Goal: Information Seeking & Learning: Learn about a topic

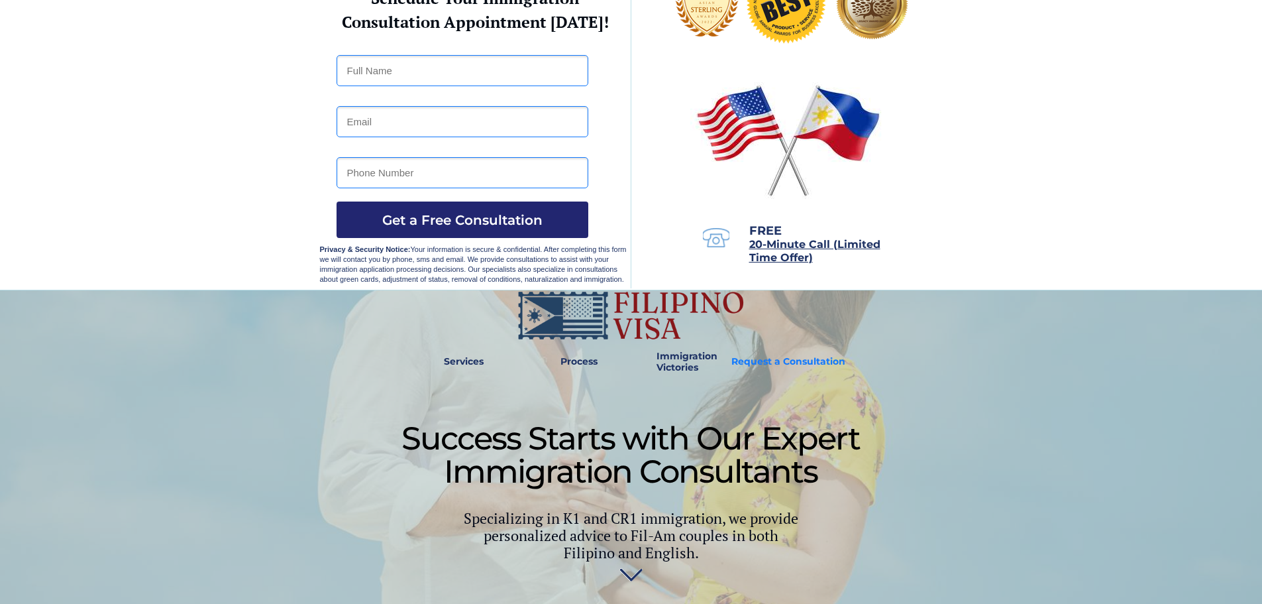
scroll to position [265, 0]
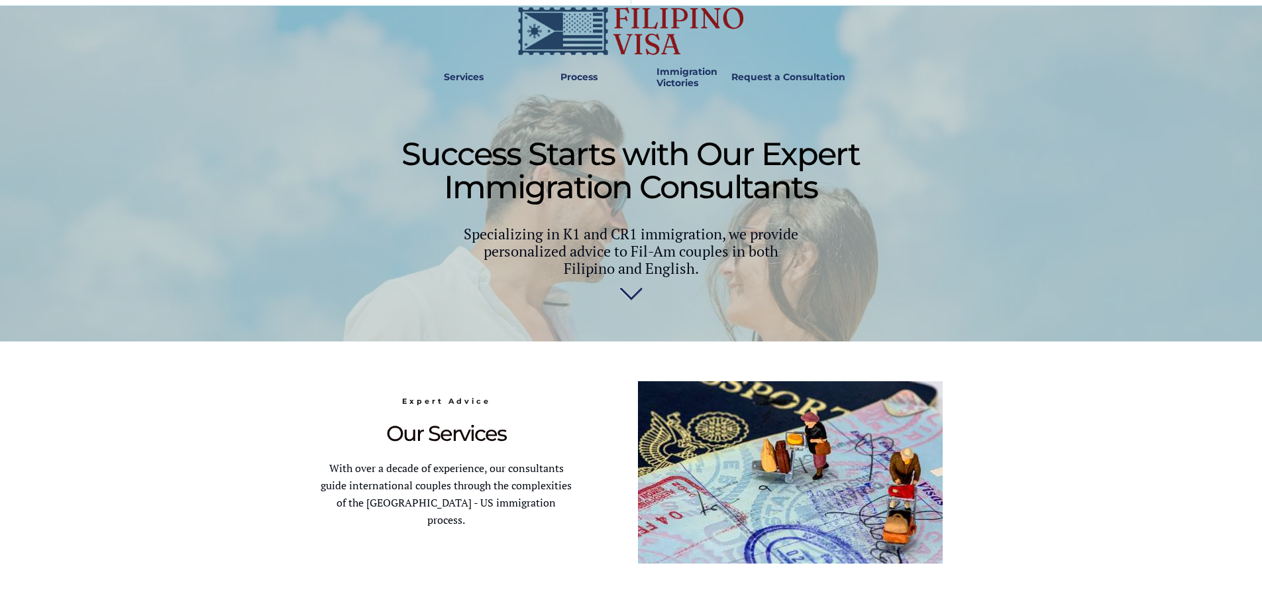
click at [633, 299] on img at bounding box center [630, 297] width 23 height 27
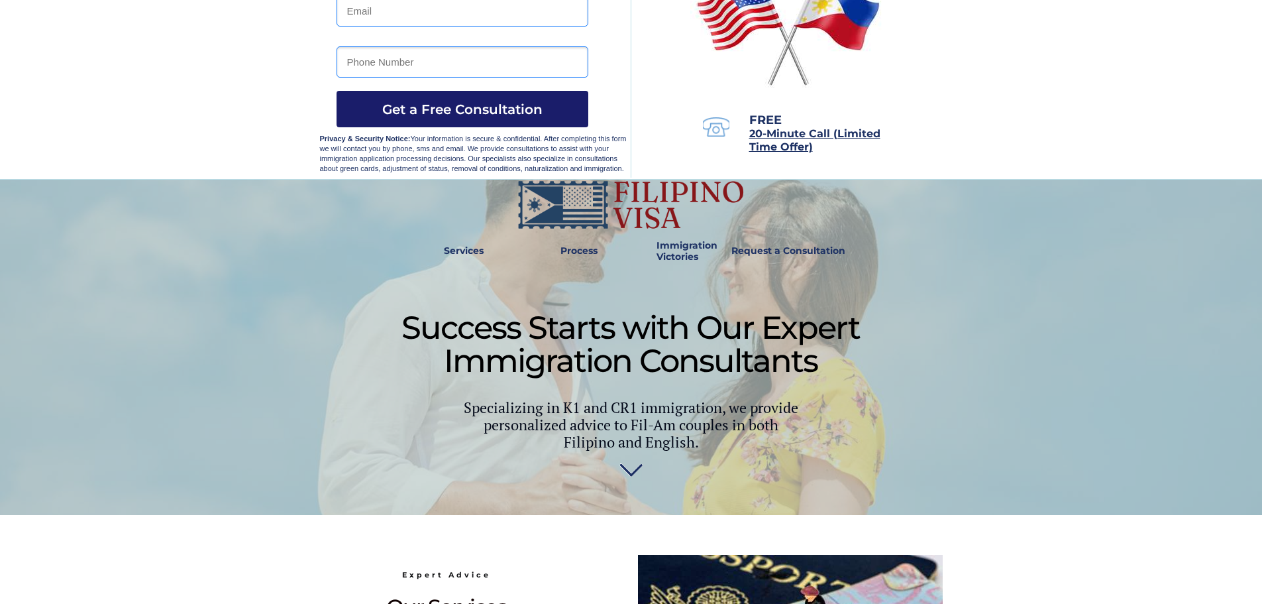
scroll to position [265, 0]
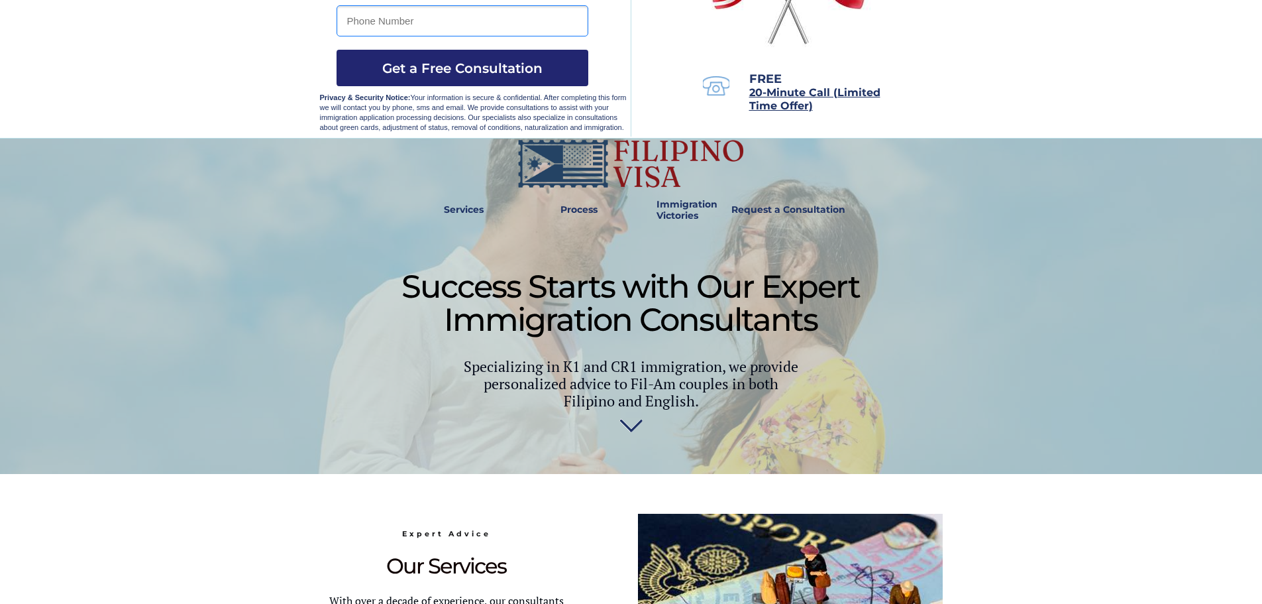
click at [634, 427] on img at bounding box center [630, 429] width 23 height 27
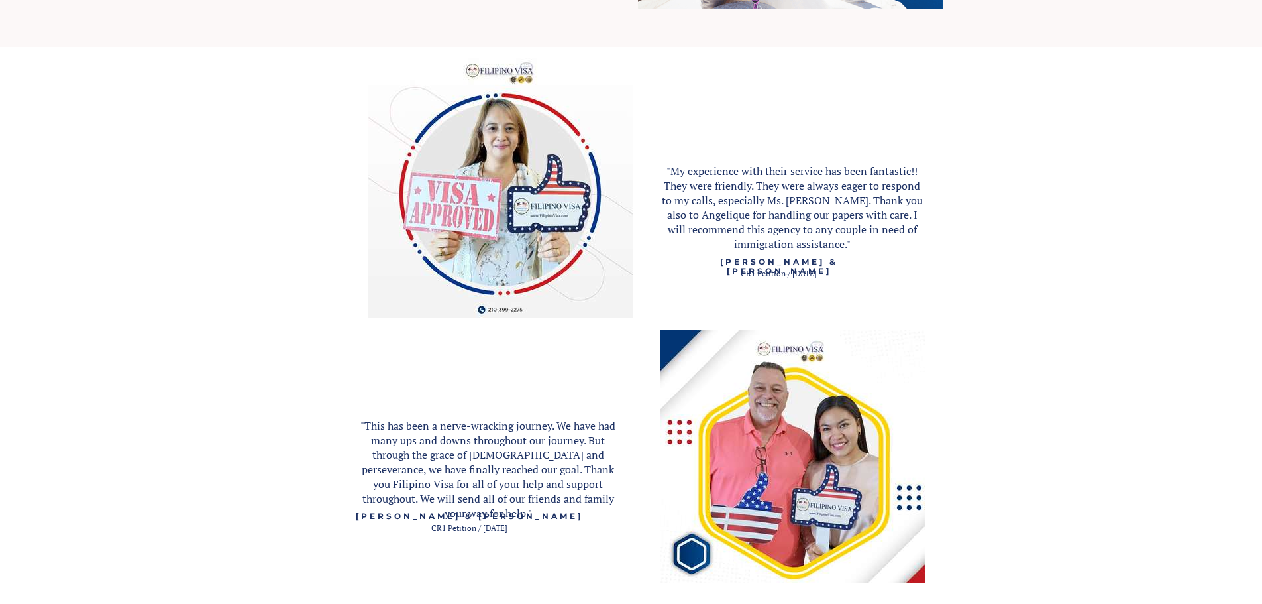
scroll to position [1524, 0]
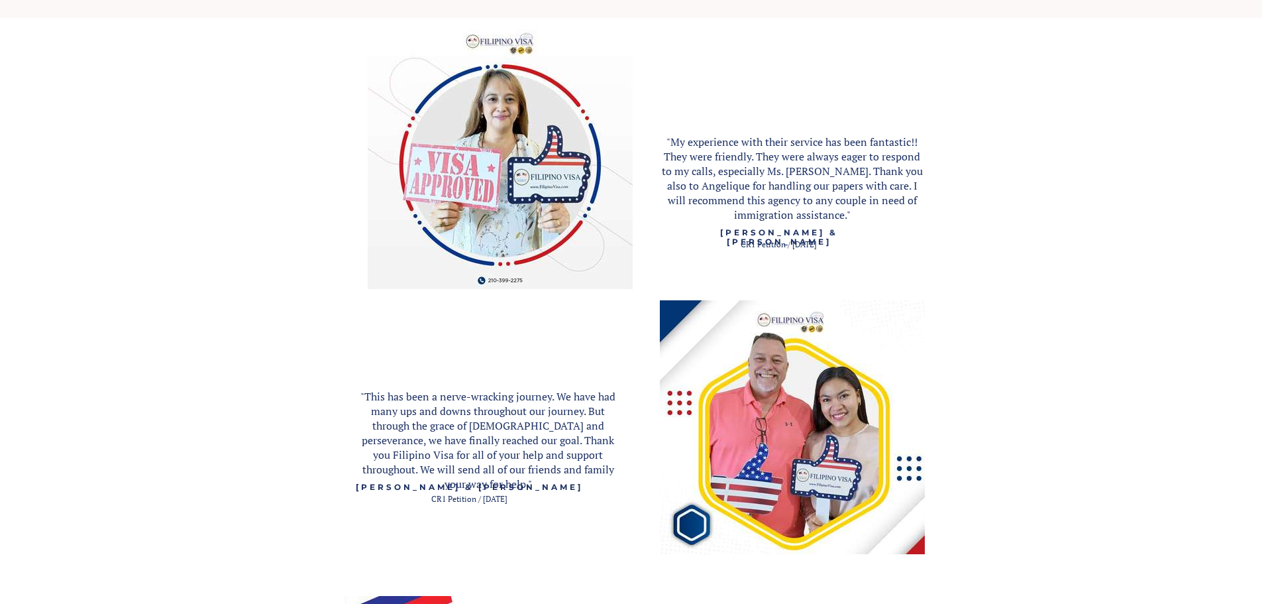
click at [783, 431] on img at bounding box center [792, 427] width 265 height 254
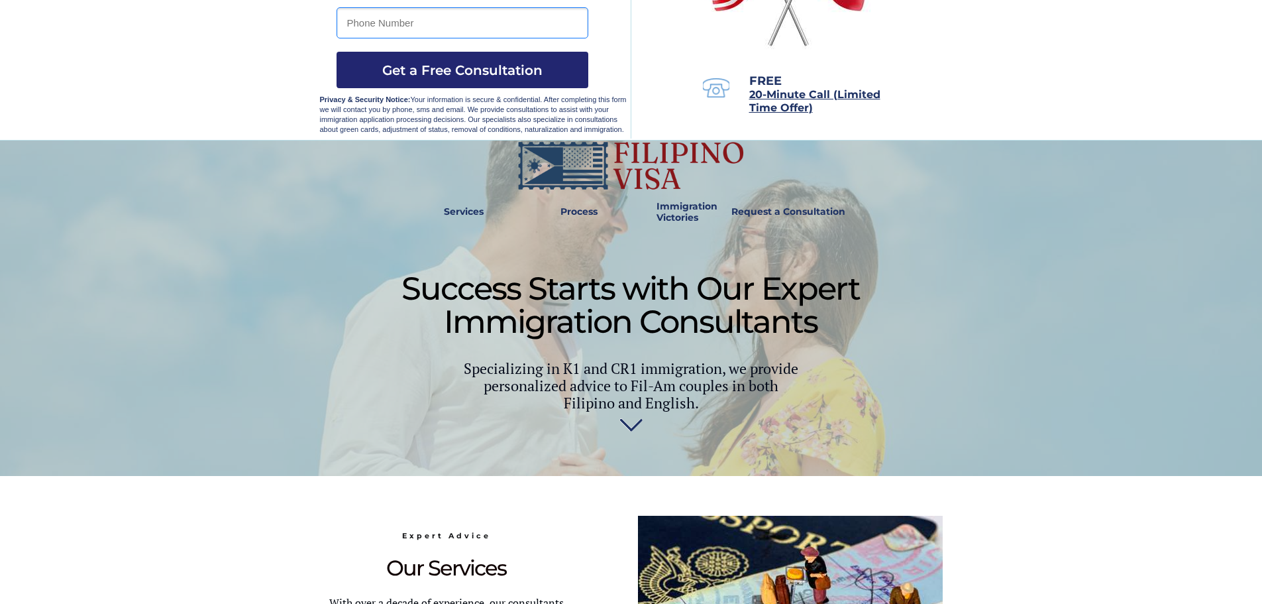
scroll to position [0, 0]
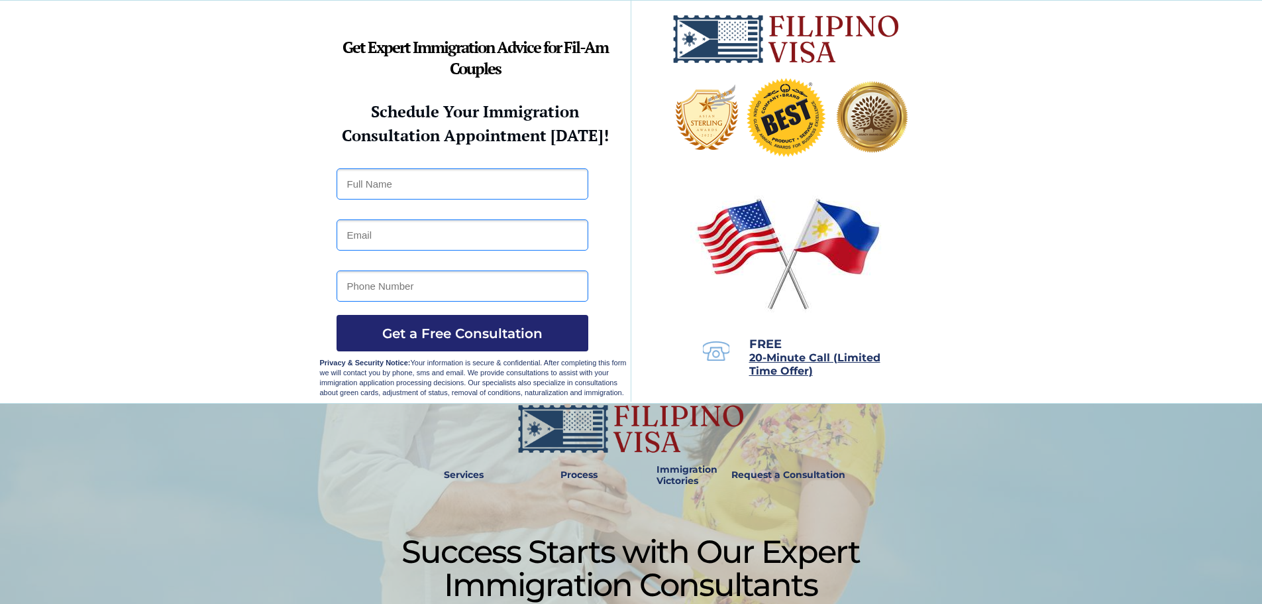
scroll to position [398, 0]
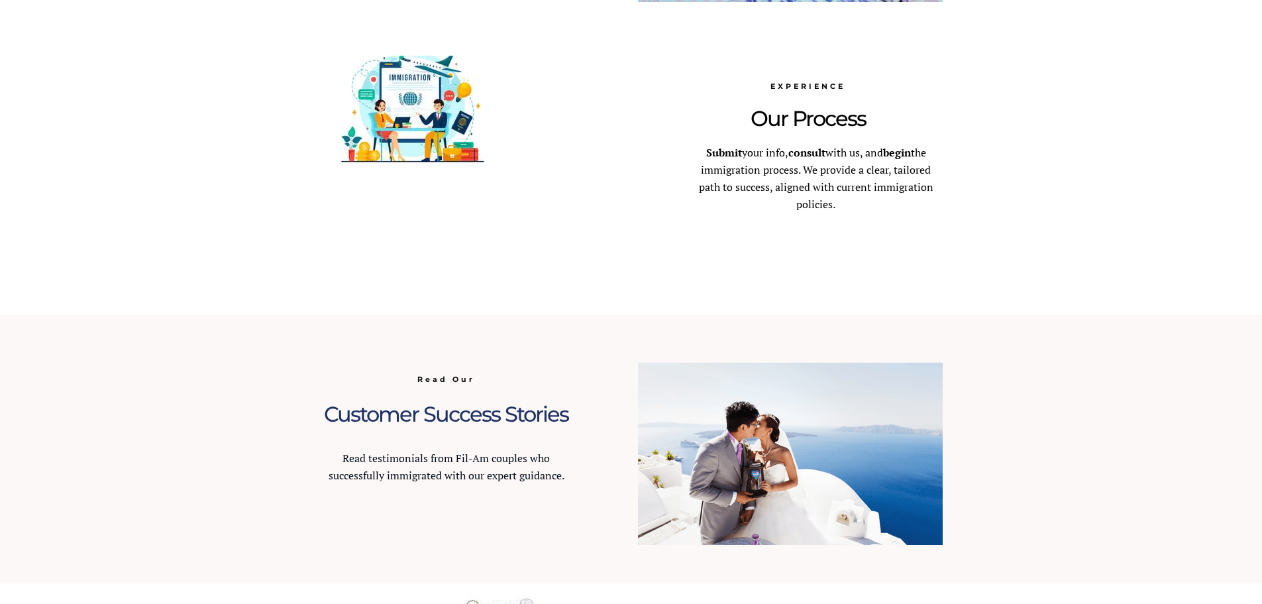
scroll to position [805, 0]
